Goal: Transaction & Acquisition: Purchase product/service

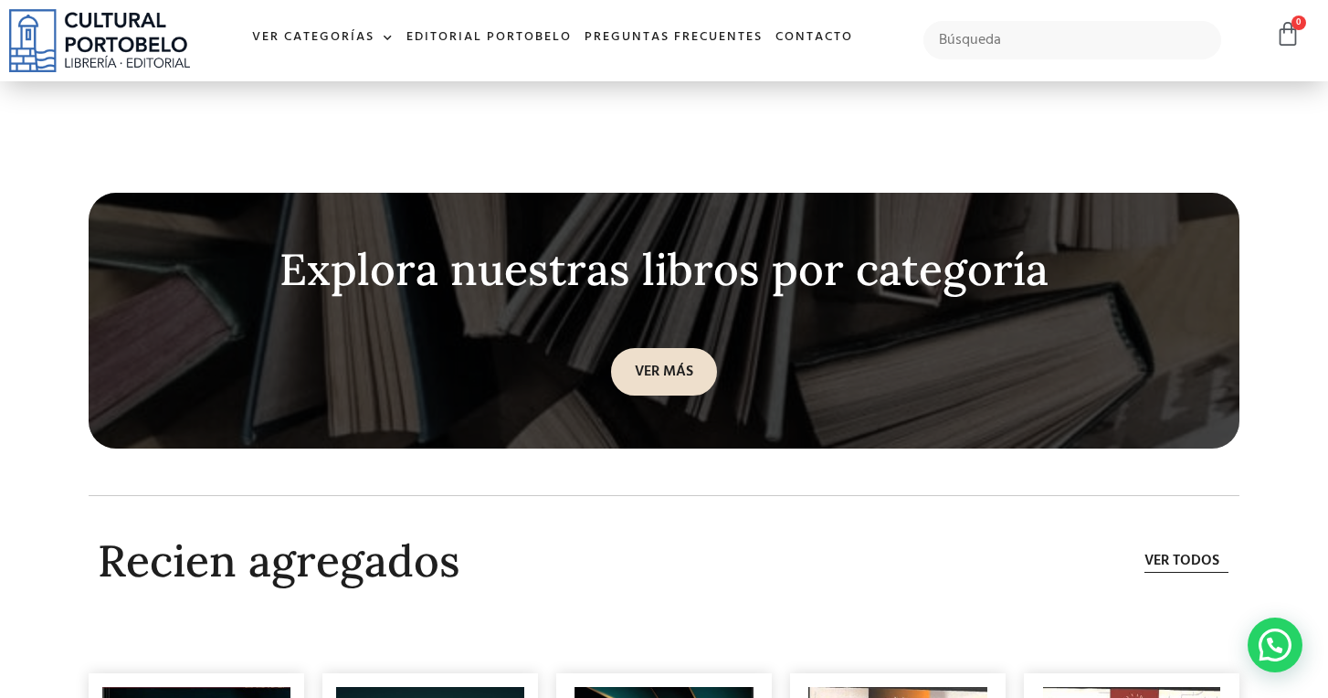
scroll to position [4859, 0]
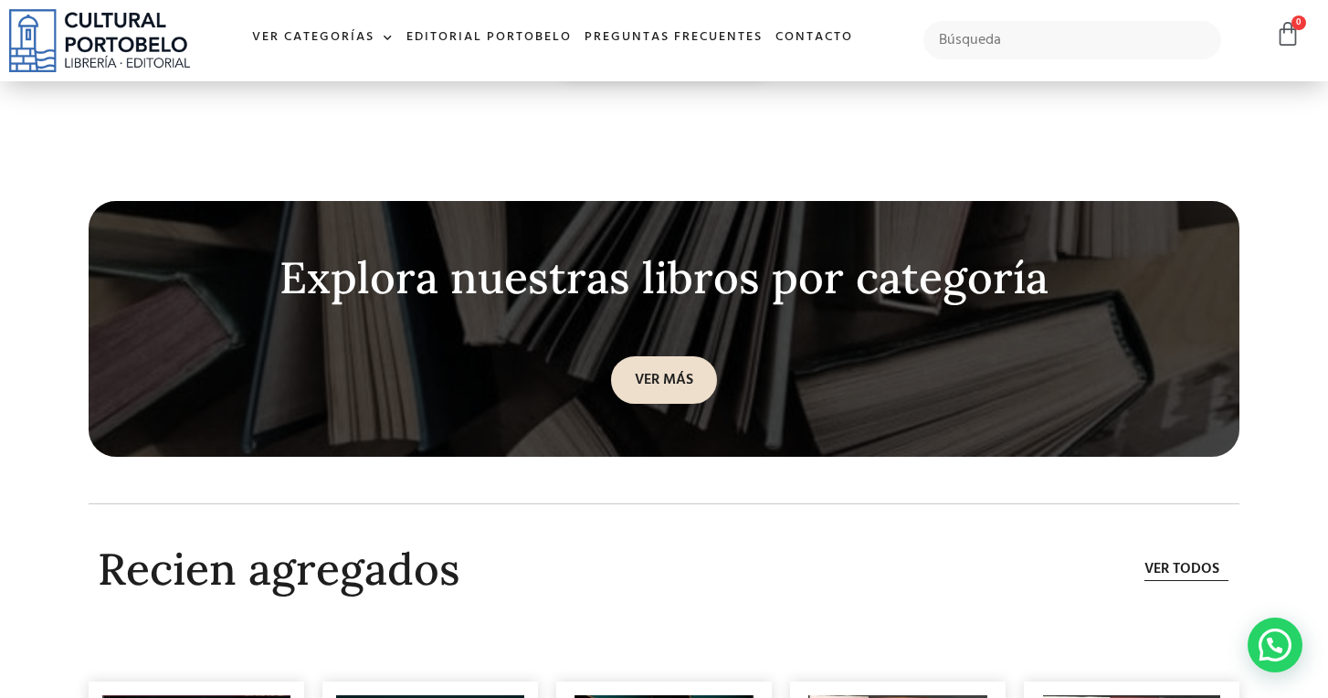
click at [682, 372] on link "VER MÁS" at bounding box center [664, 379] width 106 height 47
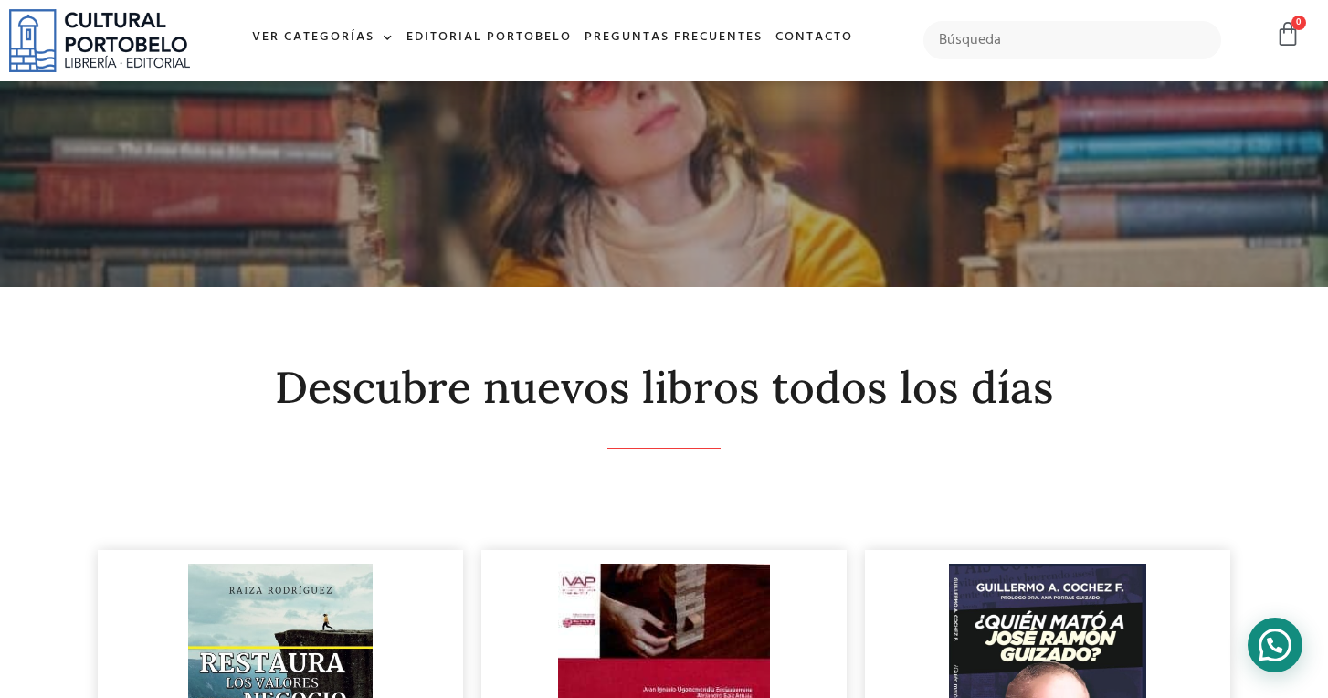
click at [1266, 634] on div "Contactar por WhatsApp" at bounding box center [1274, 644] width 55 height 55
click at [991, 42] on input "text" at bounding box center [1072, 40] width 298 height 38
type input "candelario santana"
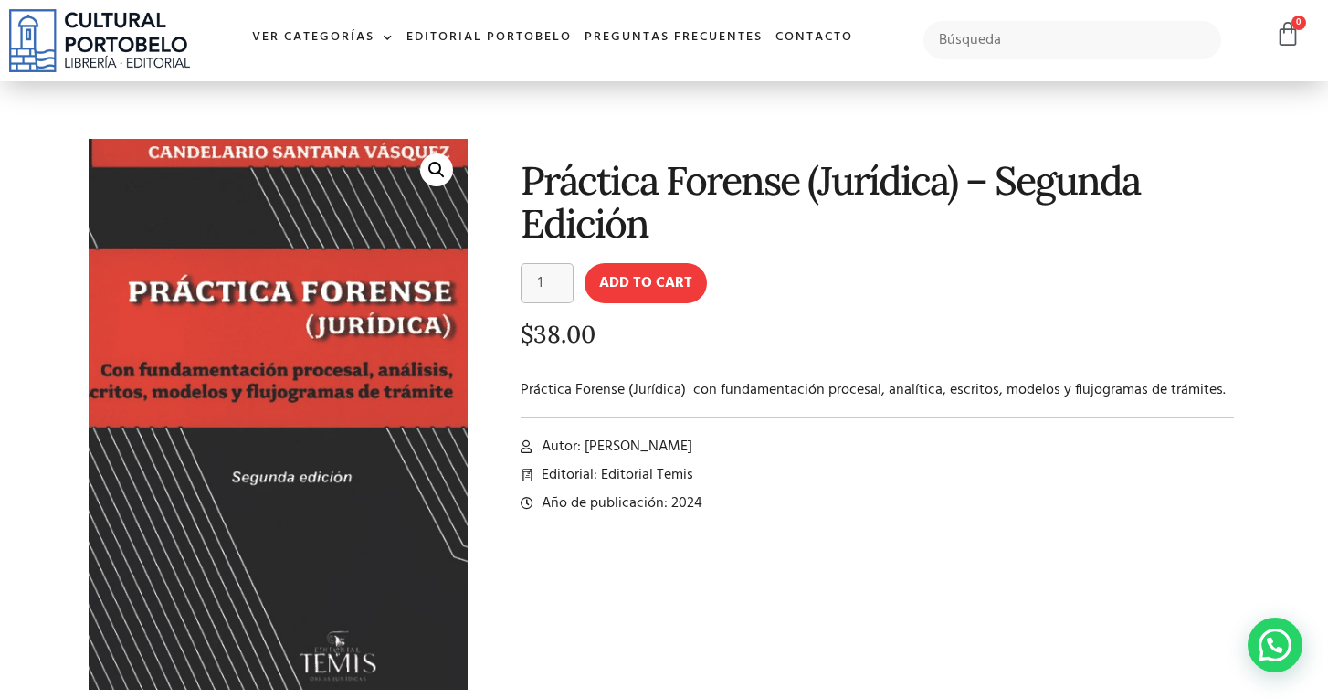
scroll to position [19, 0]
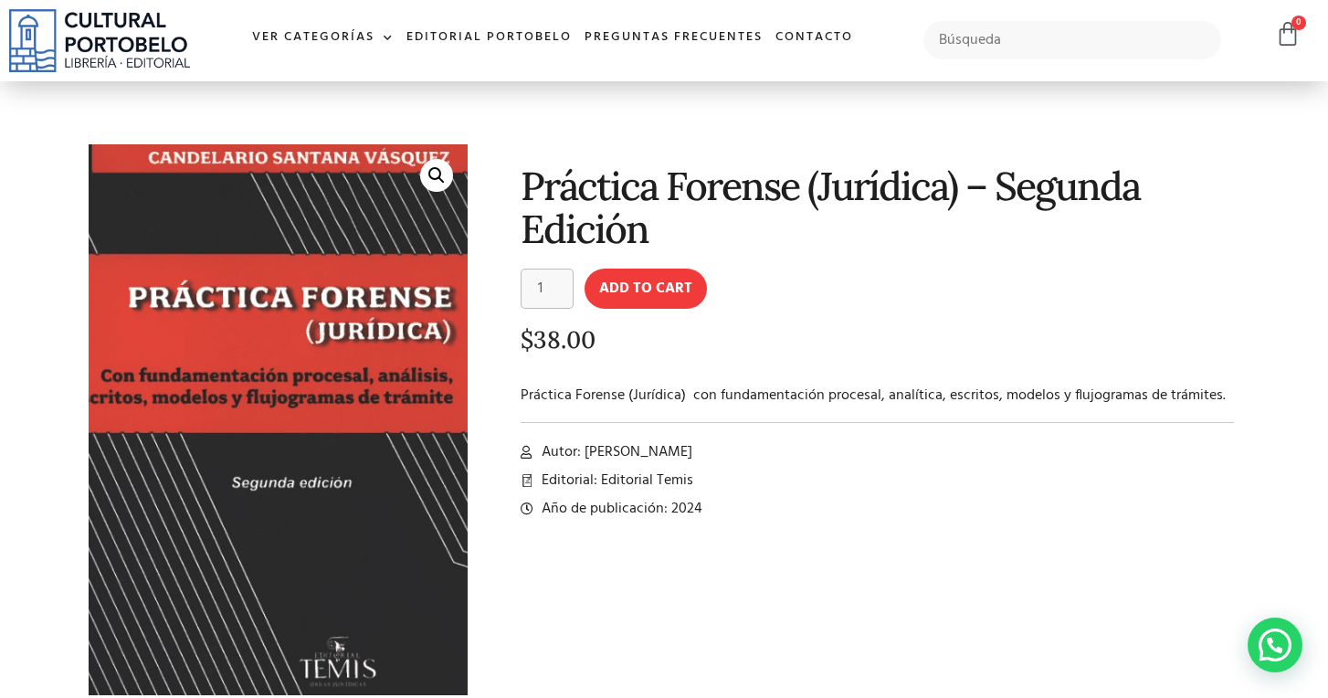
click at [326, 405] on img at bounding box center [268, 408] width 463 height 673
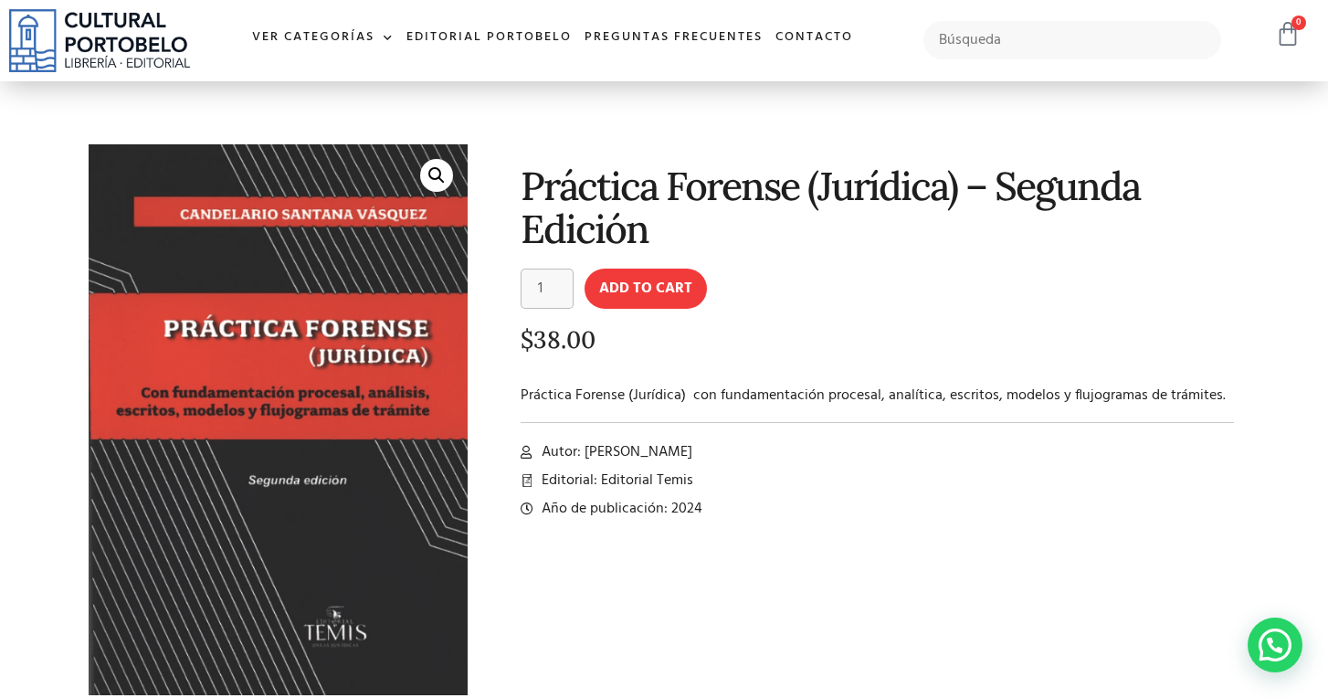
click at [1284, 44] on icon at bounding box center [1288, 34] width 26 height 26
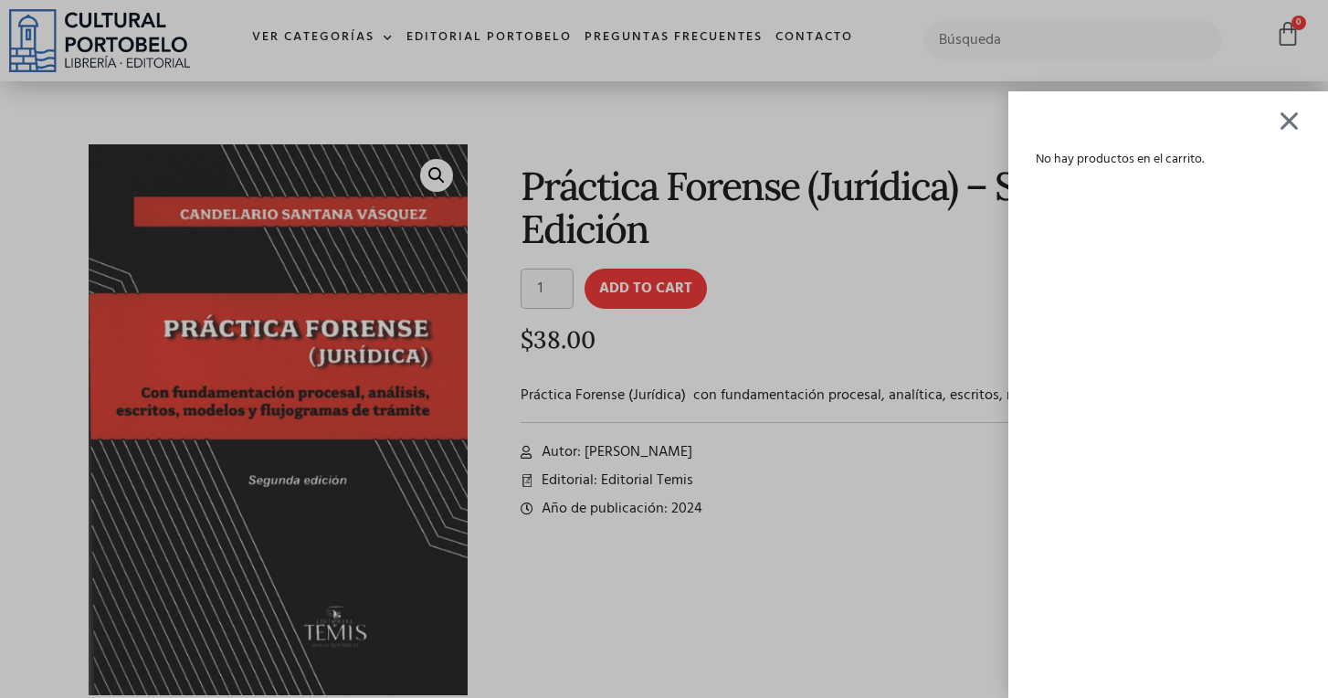
click at [1294, 117] on div at bounding box center [1288, 120] width 23 height 21
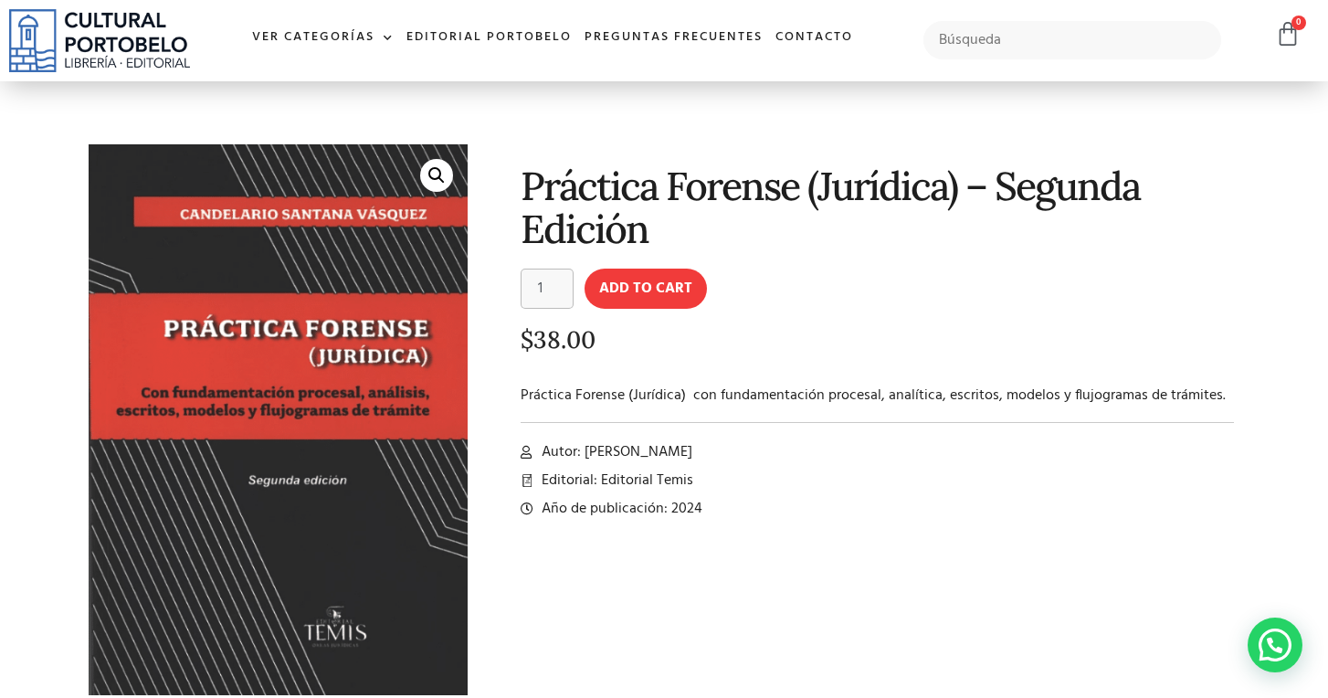
scroll to position [32, 0]
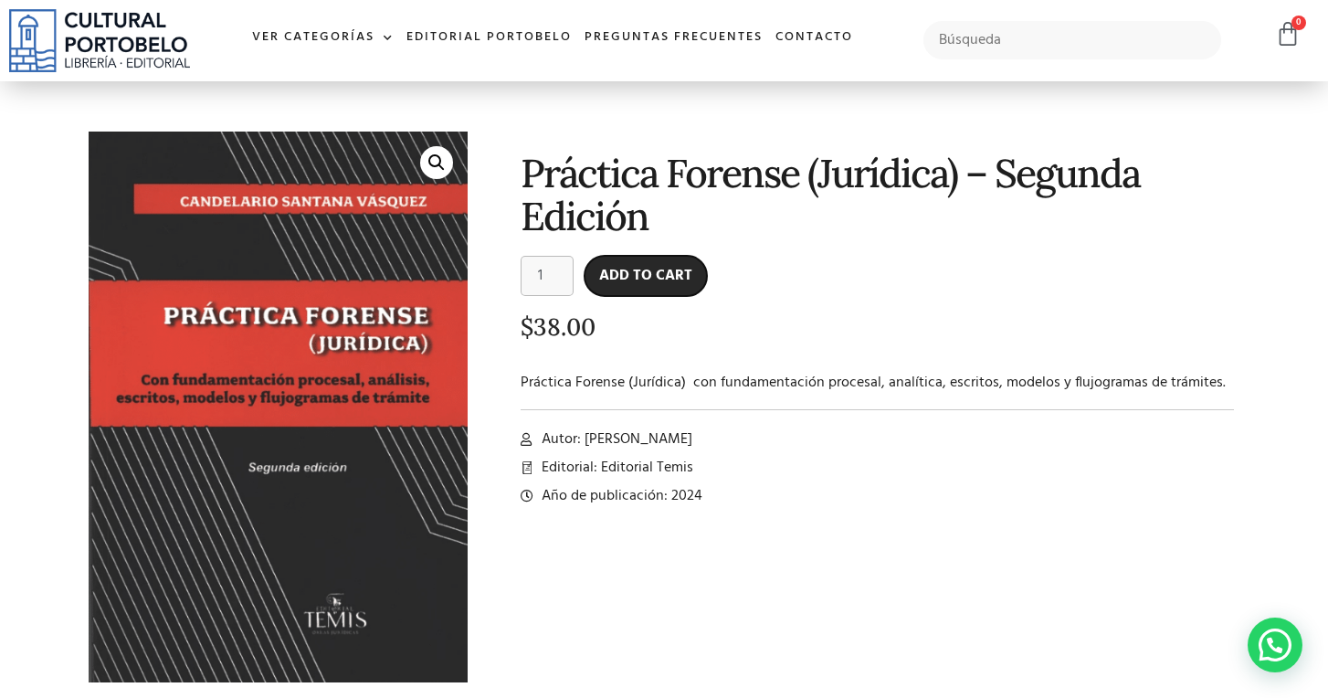
click at [672, 266] on button "Add to cart" at bounding box center [645, 276] width 122 height 40
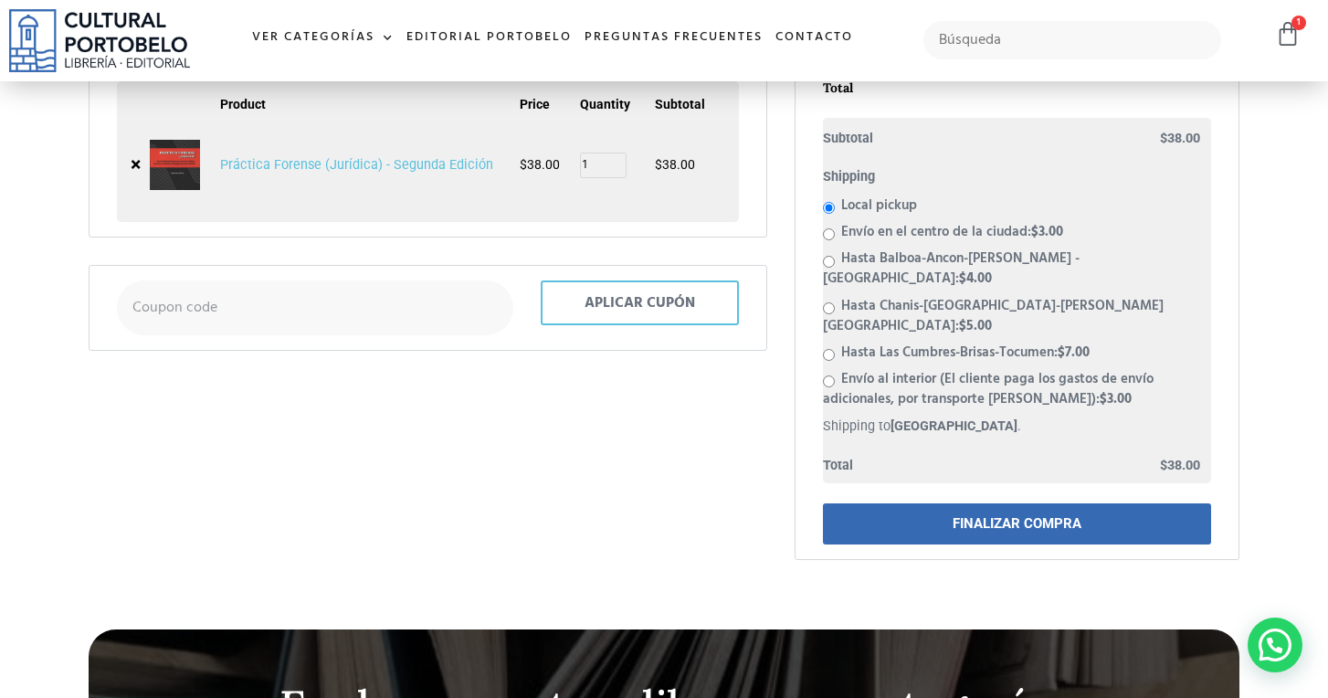
scroll to position [338, 0]
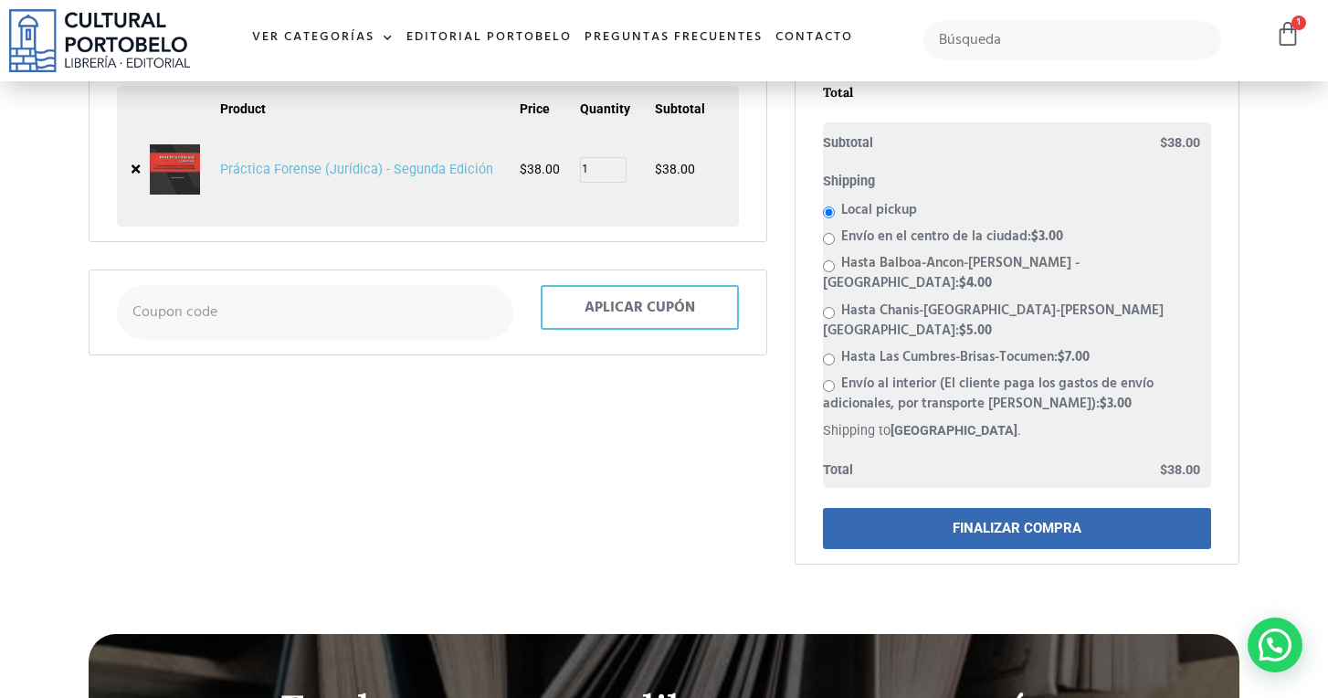
click at [968, 508] on link "FINALIZAR COMPRA" at bounding box center [1017, 528] width 388 height 41
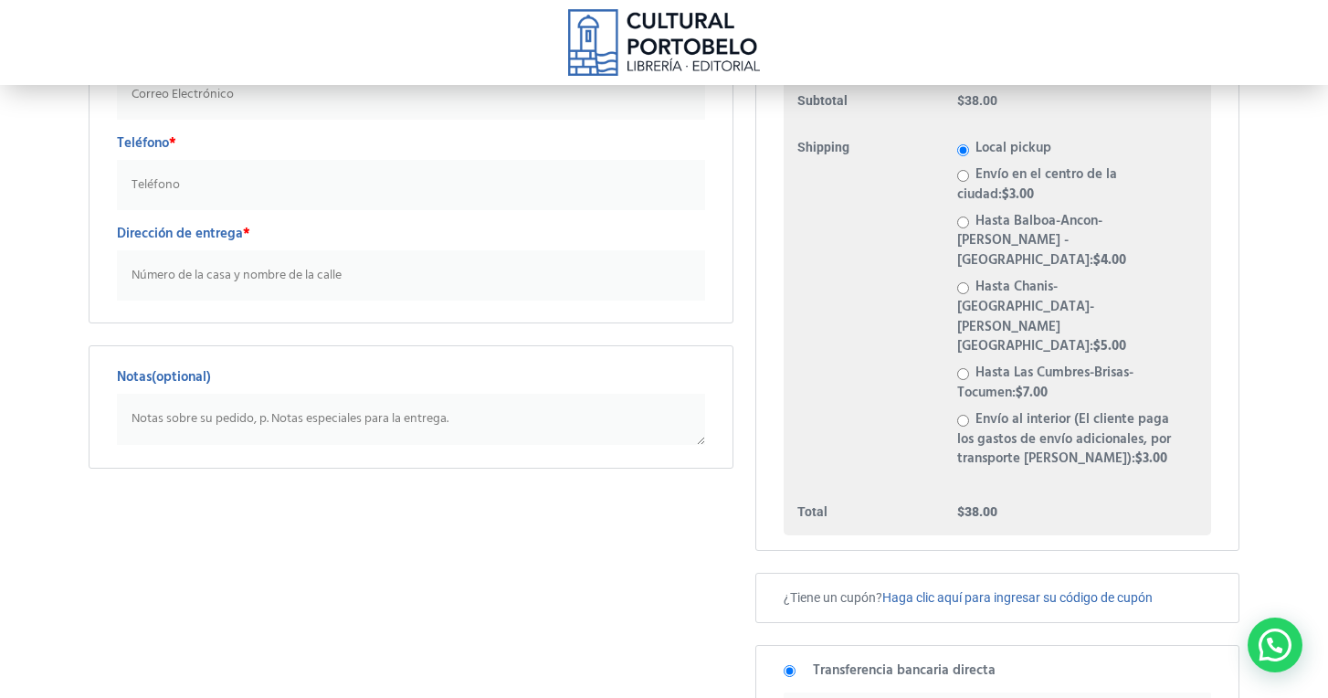
scroll to position [254, 0]
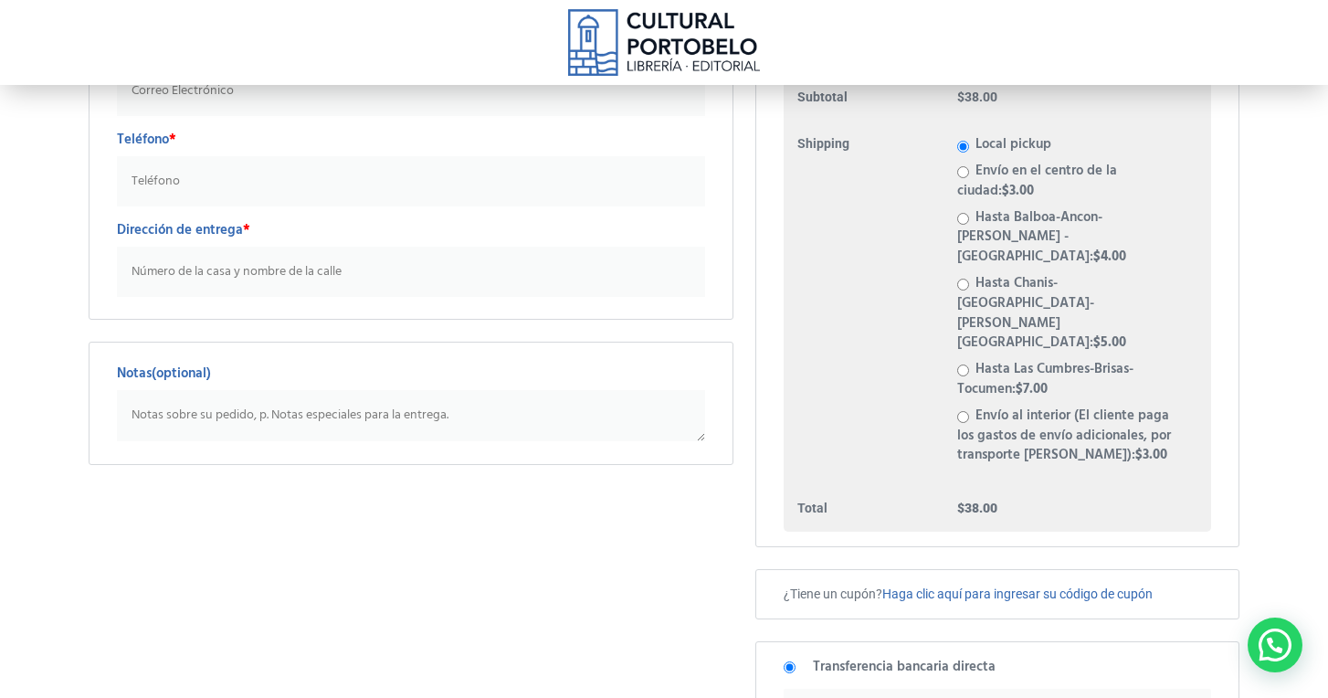
click at [962, 174] on input "Envío en el centro de la ciudad: $ 3.00" at bounding box center [963, 172] width 12 height 12
radio input "true"
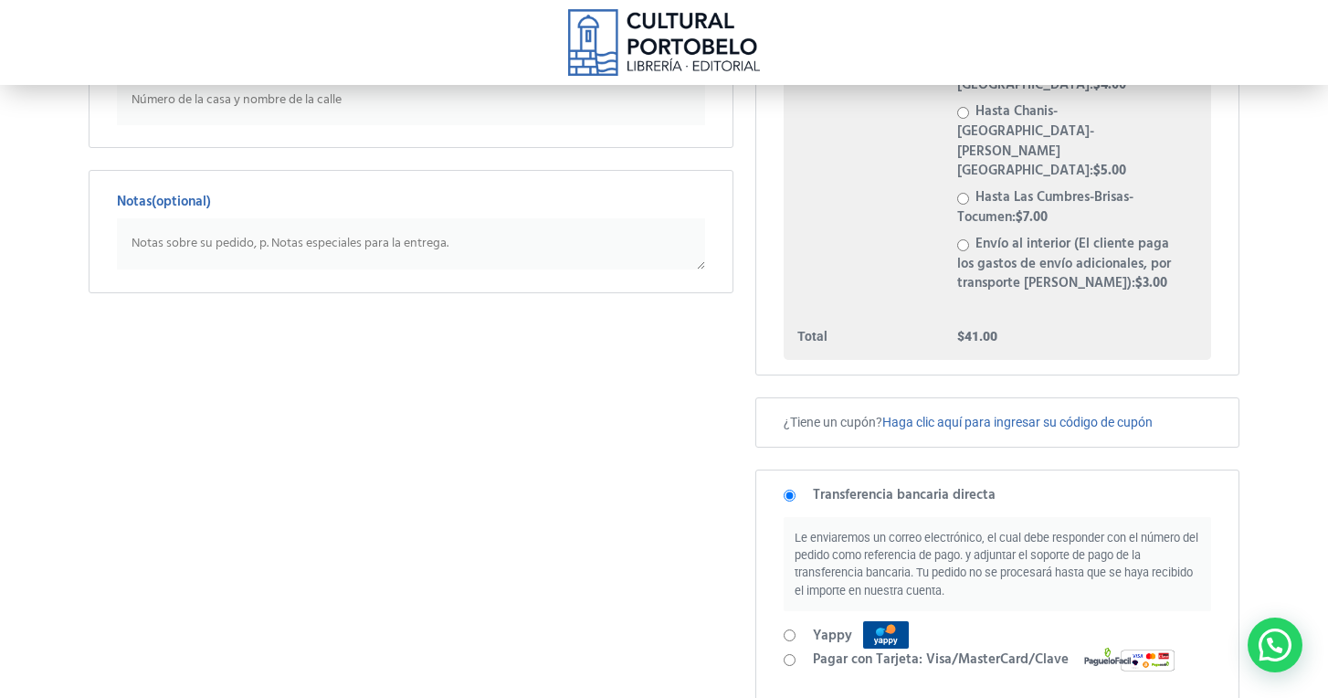
scroll to position [0, 0]
